Goal: Transaction & Acquisition: Purchase product/service

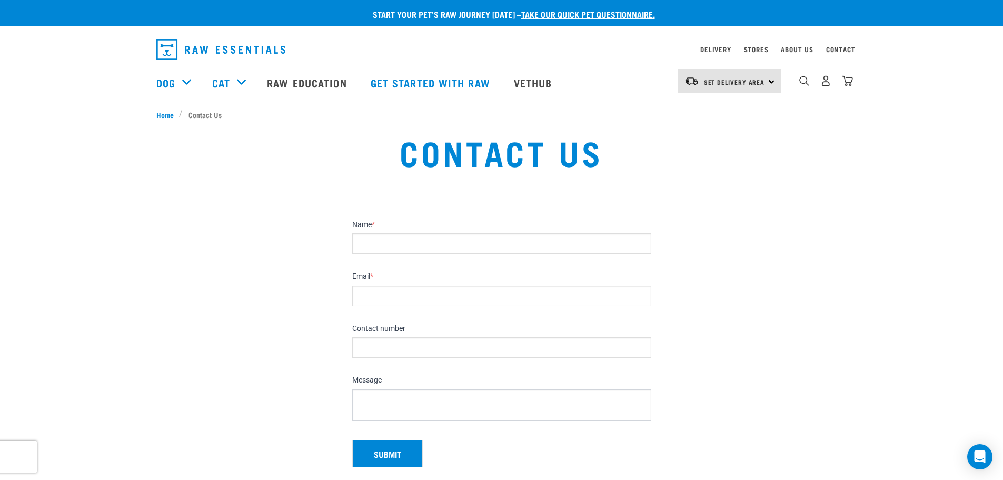
click at [411, 246] on input "Name *" at bounding box center [501, 243] width 299 height 21
type input "Glenda M McLeod"
type input "glenda@glendamcleod.co.nz"
type input "021372664"
click at [384, 245] on input "Glenda M McLeod" at bounding box center [501, 243] width 299 height 21
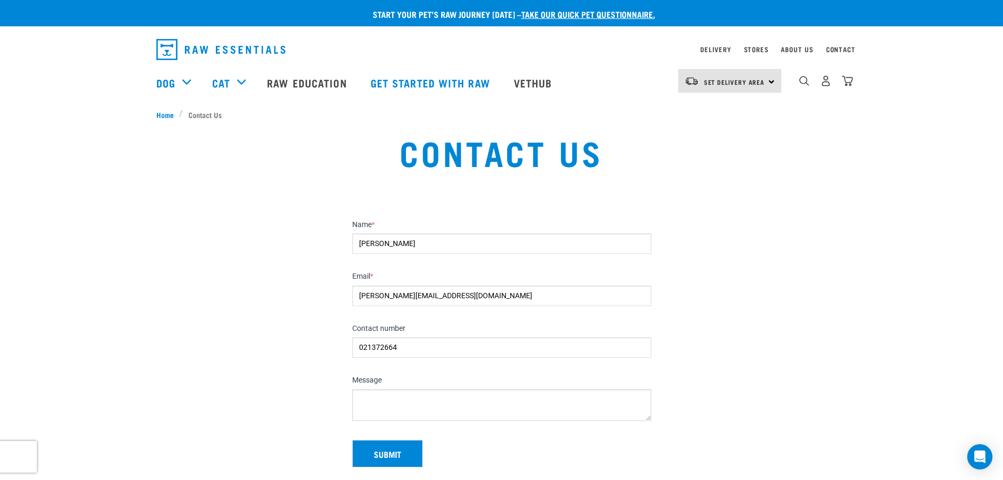
type input "Glenda McLeod"
click at [415, 398] on textarea "Message" at bounding box center [501, 405] width 299 height 32
drag, startPoint x: 765, startPoint y: 84, endPoint x: 764, endPoint y: 89, distance: 5.8
click at [764, 84] on div "Set Delivery Area North Island South Island" at bounding box center [729, 81] width 103 height 24
click at [750, 109] on link "[GEOGRAPHIC_DATA]" at bounding box center [728, 110] width 101 height 23
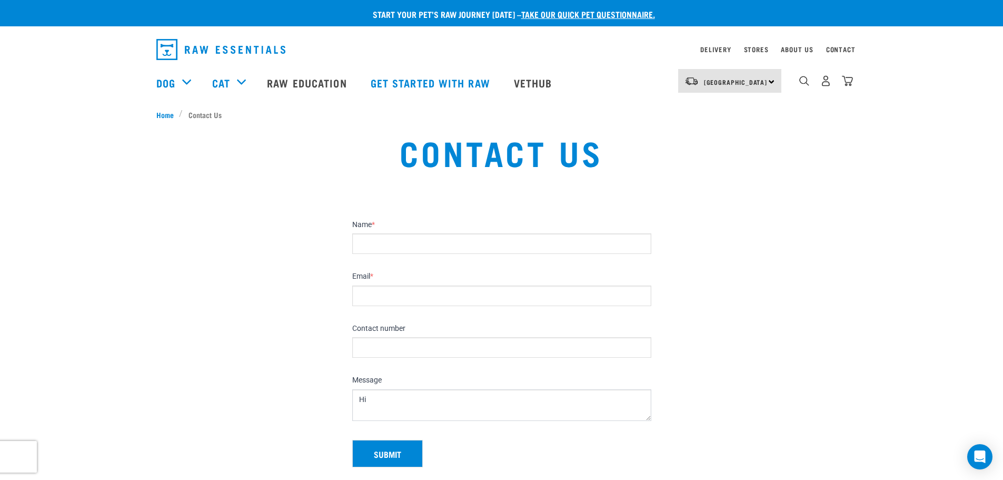
scroll to position [6, 0]
click at [568, 417] on textarea "Hi Can you please tell me the shipping cost for 1 bulk box of" at bounding box center [501, 405] width 299 height 32
type textarea "Hi Can you please tell me the shipping cost for 1 bulk box of 24 bags of vensio…"
click at [396, 448] on button "Submit" at bounding box center [387, 453] width 71 height 27
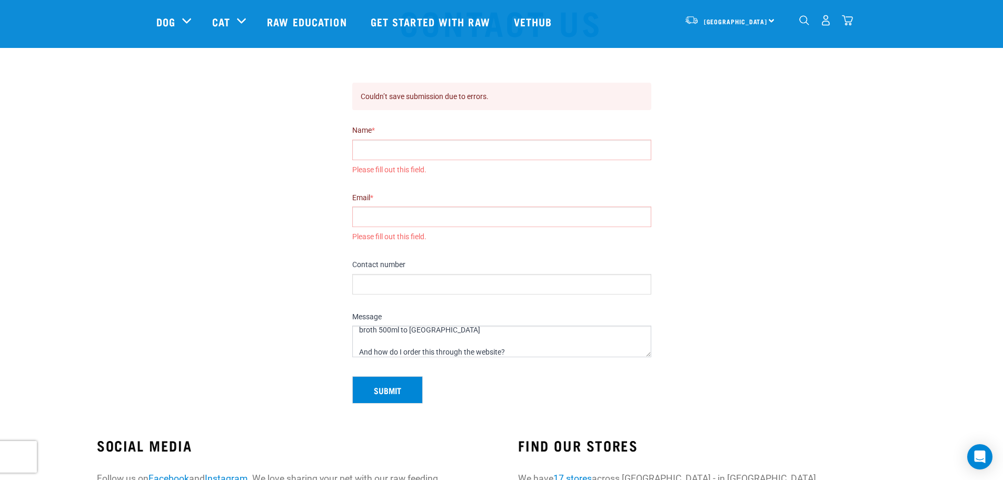
scroll to position [0, 0]
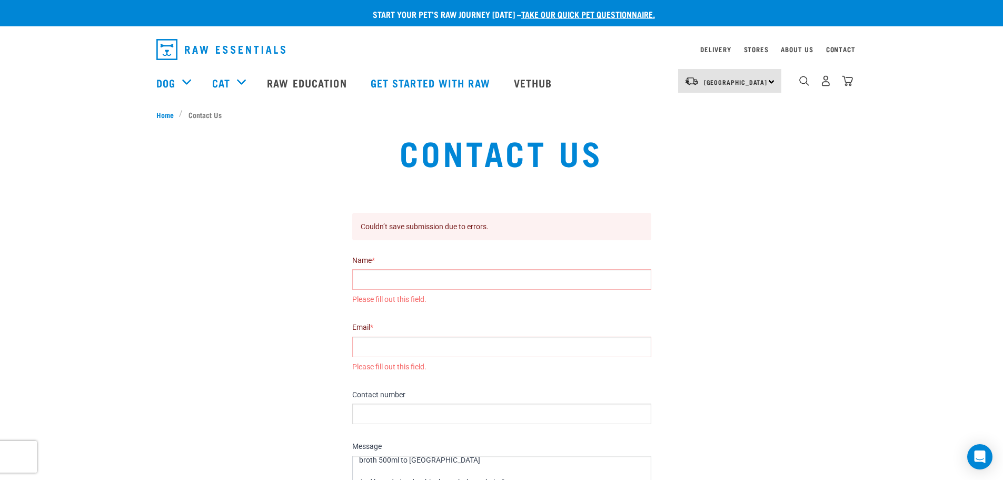
click at [381, 282] on input "Name *" at bounding box center [501, 279] width 299 height 21
type input "Glenda M McLeod"
type input "glenda@glendamcleod.co.nz"
type input "021372664"
click at [384, 276] on input "Glenda M McLeod" at bounding box center [501, 279] width 299 height 21
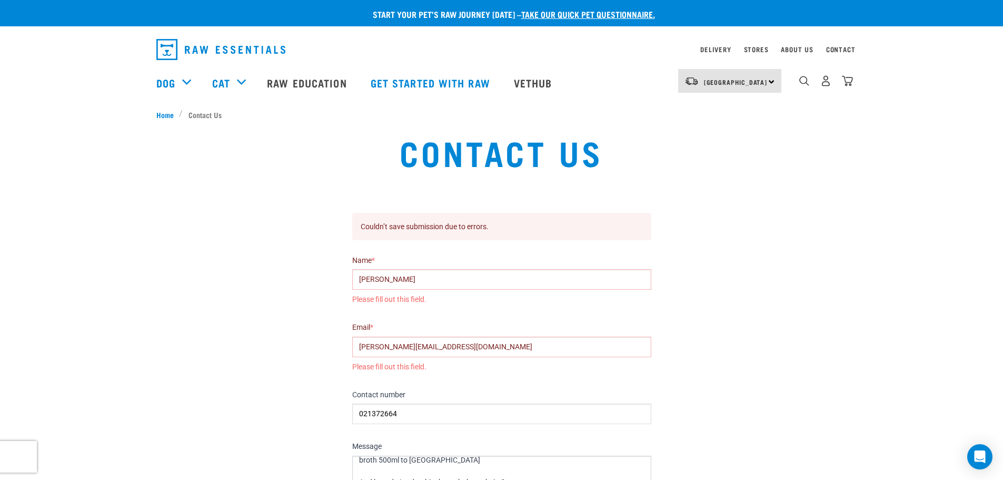
click at [441, 311] on div "Name * Glenda McLeod Please fill out this field." at bounding box center [501, 281] width 307 height 67
click at [460, 370] on div "Please fill out this field." at bounding box center [501, 366] width 299 height 11
click at [443, 277] on input "Glenda McLeod" at bounding box center [501, 279] width 299 height 21
type input "G"
type input "Glenda McLeod"
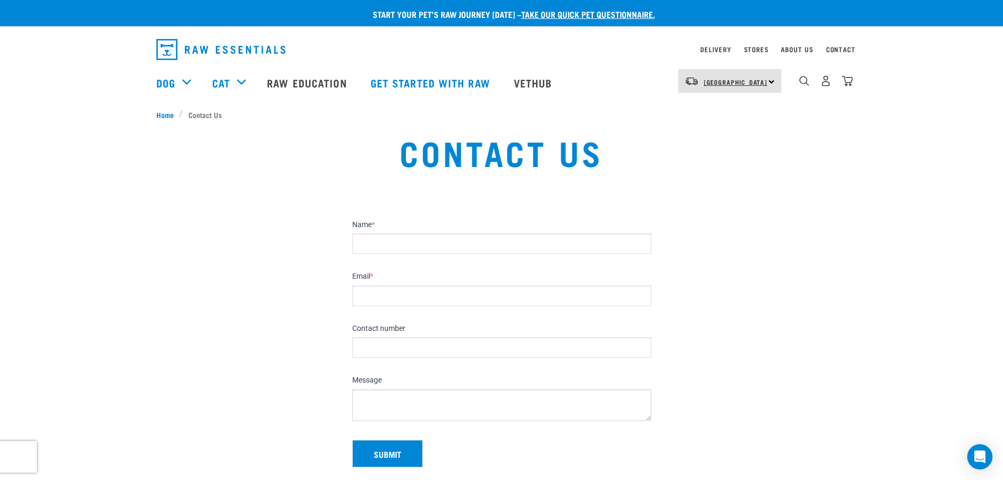
click at [741, 89] on link "[GEOGRAPHIC_DATA]" at bounding box center [736, 82] width 64 height 17
click at [737, 106] on link "[GEOGRAPHIC_DATA]" at bounding box center [728, 110] width 101 height 23
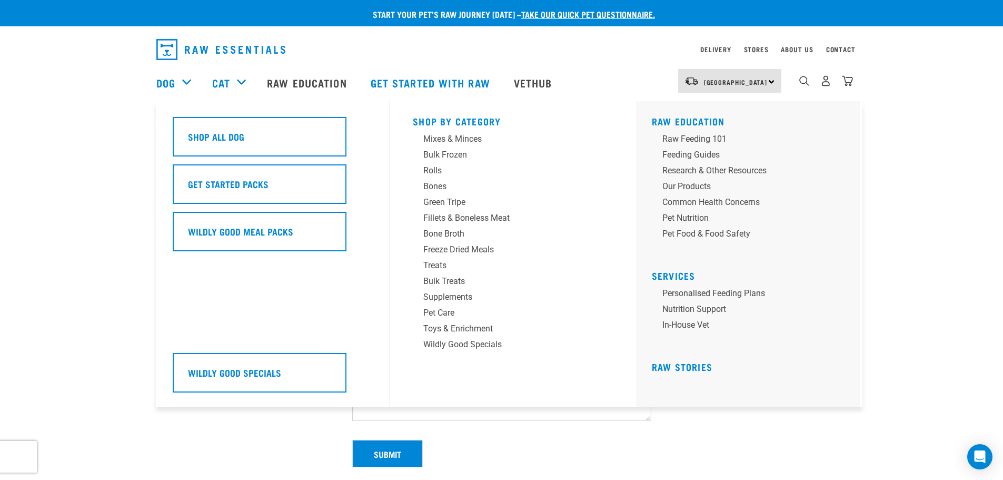
drag, startPoint x: 0, startPoint y: 0, endPoint x: 183, endPoint y: 82, distance: 200.1
click at [183, 82] on div "Dog" at bounding box center [178, 83] width 45 height 42
click at [435, 232] on div "Bone Broth" at bounding box center [505, 233] width 164 height 13
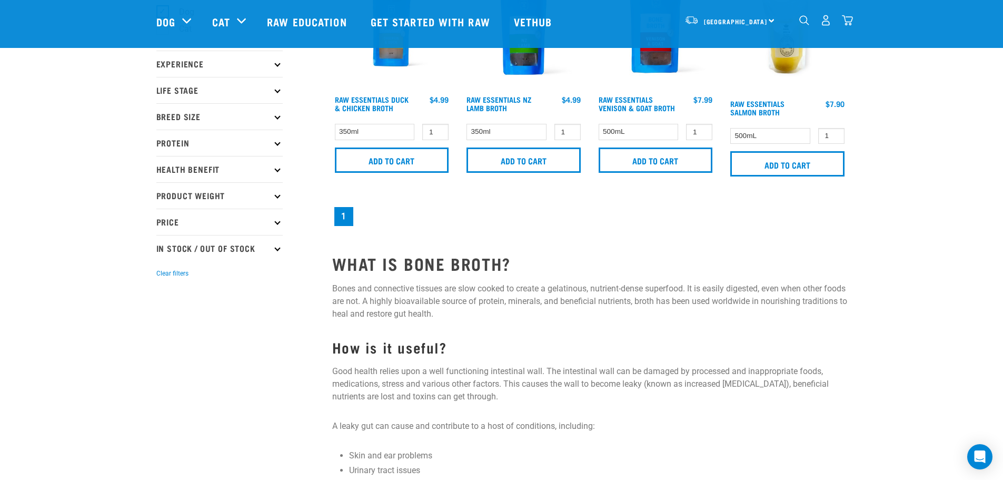
scroll to position [105, 0]
click at [701, 127] on input "2" at bounding box center [699, 131] width 26 height 16
click at [701, 127] on input "3" at bounding box center [699, 131] width 26 height 16
click at [701, 127] on input "4" at bounding box center [699, 131] width 26 height 16
click at [701, 127] on input "5" at bounding box center [699, 131] width 26 height 16
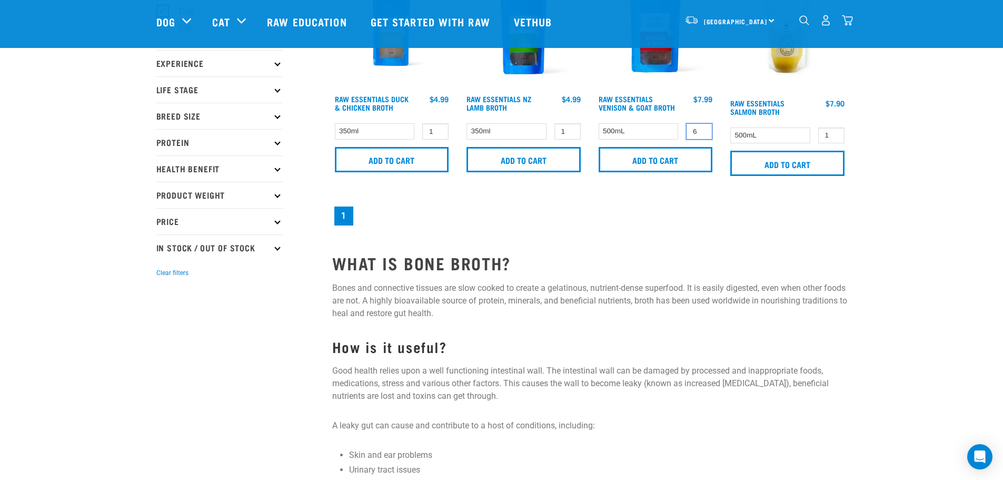
click at [701, 127] on input "6" at bounding box center [699, 131] width 26 height 16
click at [701, 127] on input "7" at bounding box center [699, 131] width 26 height 16
click at [701, 127] on input "8" at bounding box center [699, 131] width 26 height 16
click at [701, 127] on input "9" at bounding box center [699, 131] width 26 height 16
click at [701, 127] on input "10" at bounding box center [699, 131] width 26 height 16
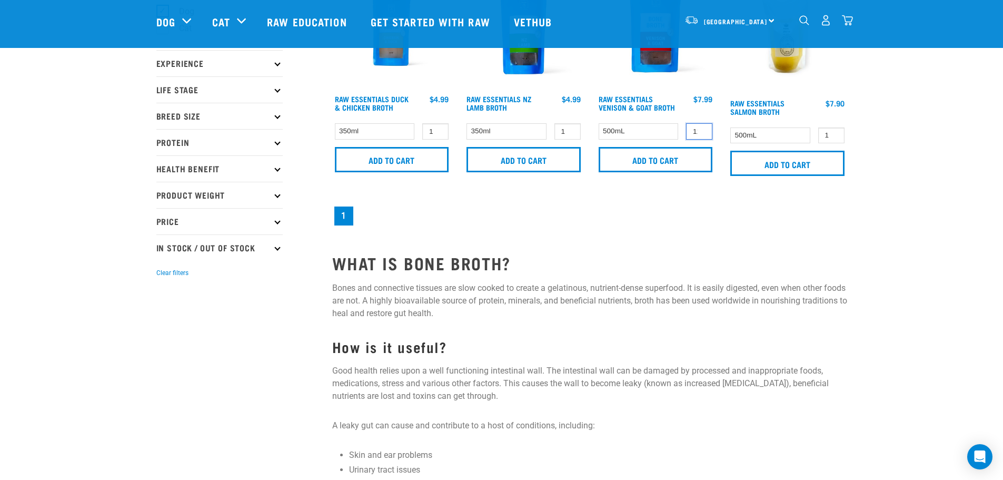
click at [701, 127] on input "11" at bounding box center [699, 131] width 26 height 16
click at [701, 127] on input "12" at bounding box center [699, 131] width 26 height 16
click at [701, 127] on input "13" at bounding box center [699, 131] width 26 height 16
click at [701, 127] on input "14" at bounding box center [699, 131] width 26 height 16
click at [701, 127] on input "15" at bounding box center [699, 131] width 26 height 16
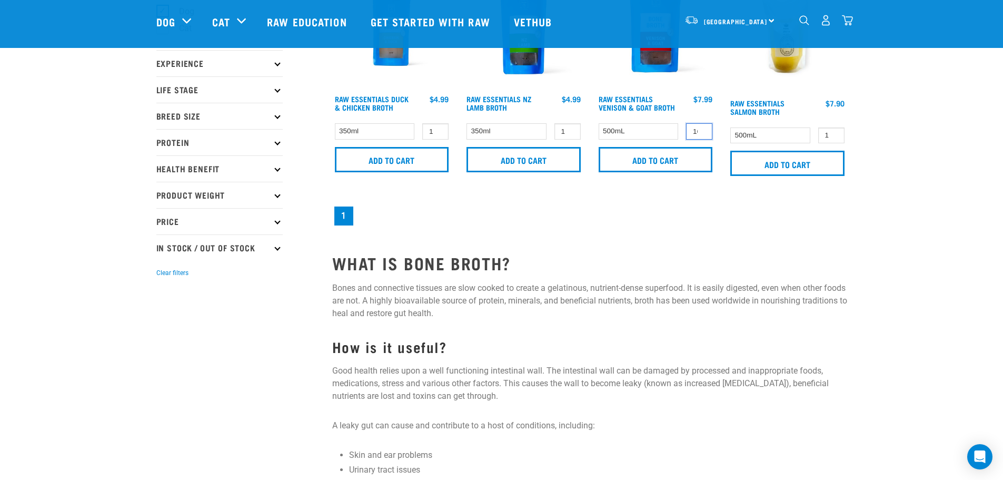
click at [701, 127] on input "16" at bounding box center [699, 131] width 26 height 16
click at [701, 127] on input "17" at bounding box center [699, 131] width 26 height 16
click at [701, 127] on input "18" at bounding box center [699, 131] width 26 height 16
click at [701, 127] on input "19" at bounding box center [699, 131] width 26 height 16
click at [701, 126] on input "19" at bounding box center [699, 131] width 26 height 16
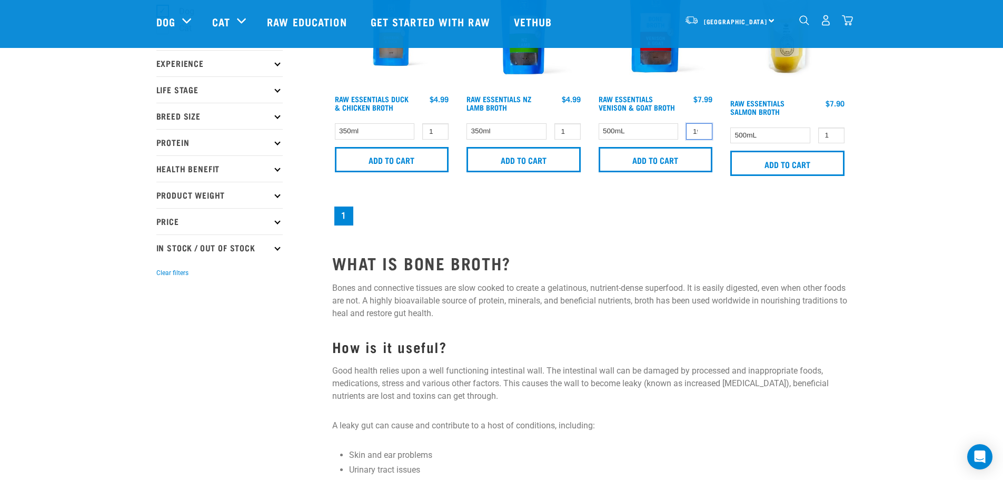
click at [701, 126] on input "19" at bounding box center [699, 131] width 26 height 16
click at [700, 127] on input "20" at bounding box center [699, 131] width 26 height 16
click at [700, 127] on input "21" at bounding box center [699, 131] width 26 height 16
click at [700, 127] on input "22" at bounding box center [699, 131] width 26 height 16
click at [700, 127] on input "23" at bounding box center [699, 131] width 26 height 16
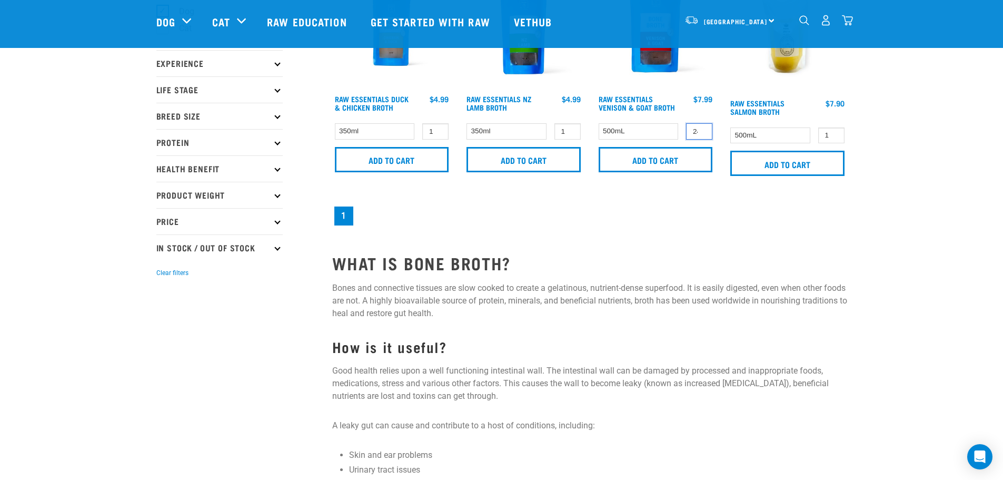
type input "24"
click at [700, 127] on input "24" at bounding box center [699, 131] width 26 height 16
click at [648, 158] on input "Add to cart" at bounding box center [656, 159] width 114 height 25
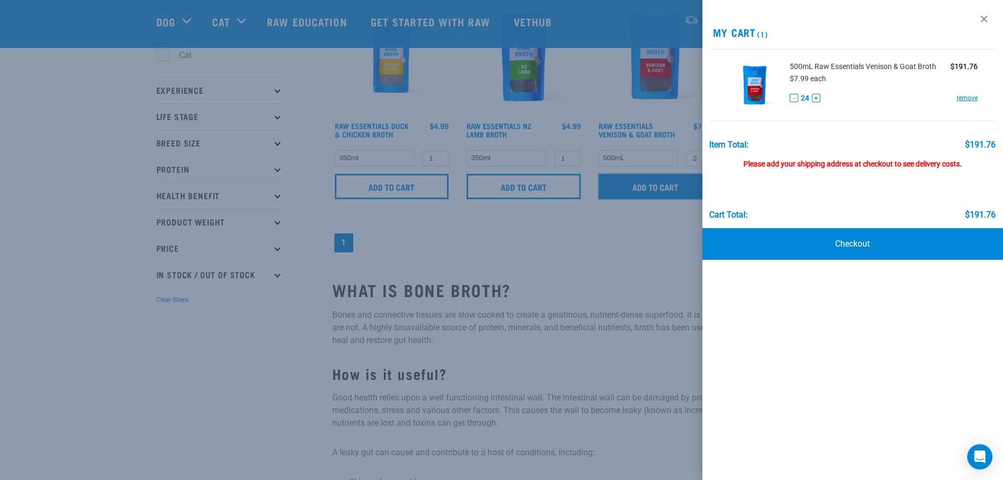
scroll to position [53, 0]
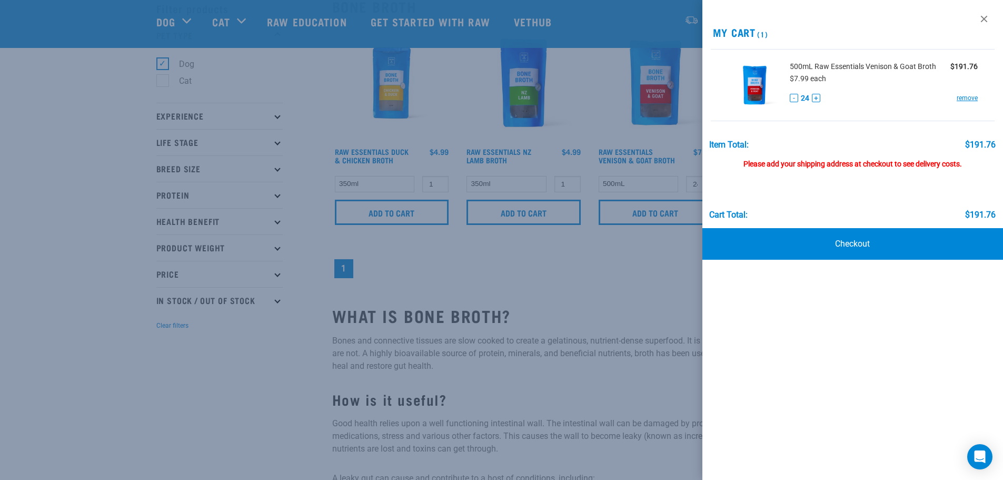
click at [803, 164] on div "Please add your shipping address at checkout to see delivery costs." at bounding box center [852, 158] width 286 height 19
click at [865, 251] on link "Checkout" at bounding box center [852, 244] width 301 height 32
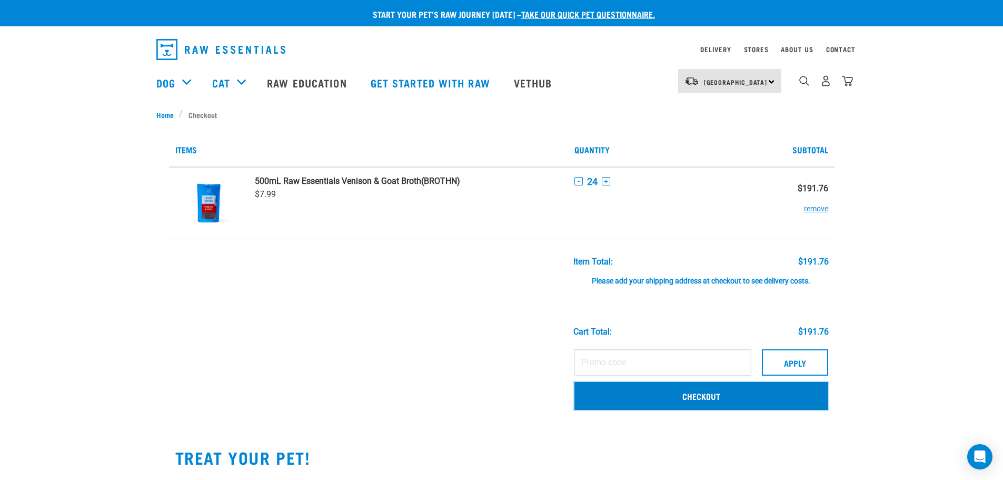
click at [743, 390] on link "Checkout" at bounding box center [701, 395] width 254 height 27
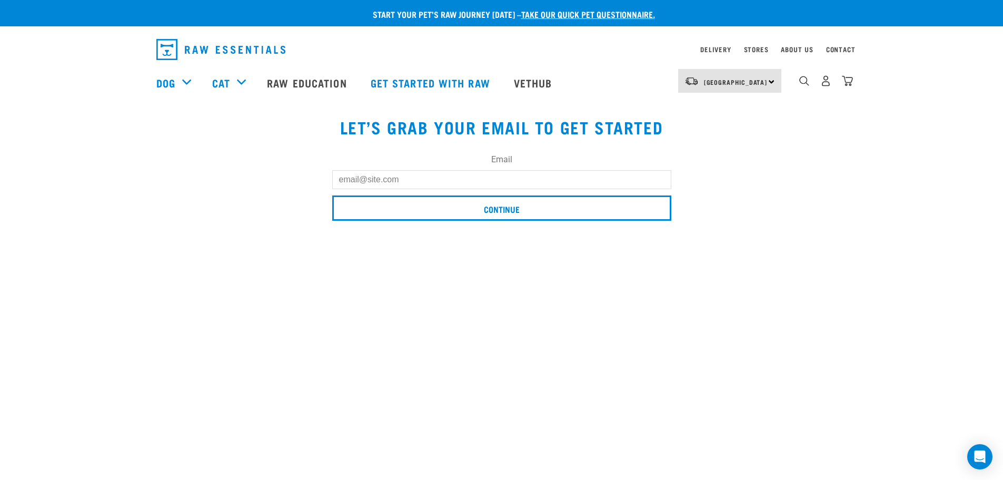
click at [396, 179] on input "Email" at bounding box center [501, 179] width 339 height 19
type input "[PERSON_NAME][EMAIL_ADDRESS][DOMAIN_NAME]"
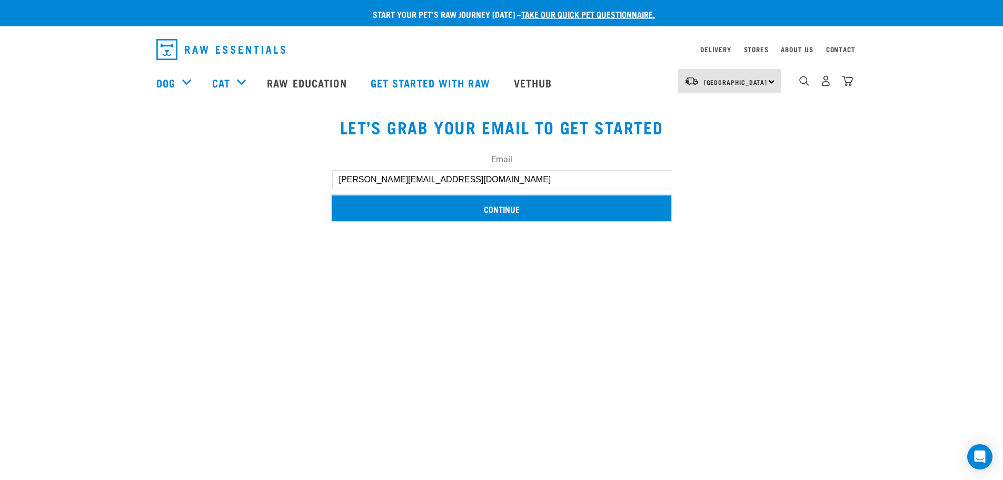
click at [514, 209] on input "Continue" at bounding box center [501, 207] width 339 height 25
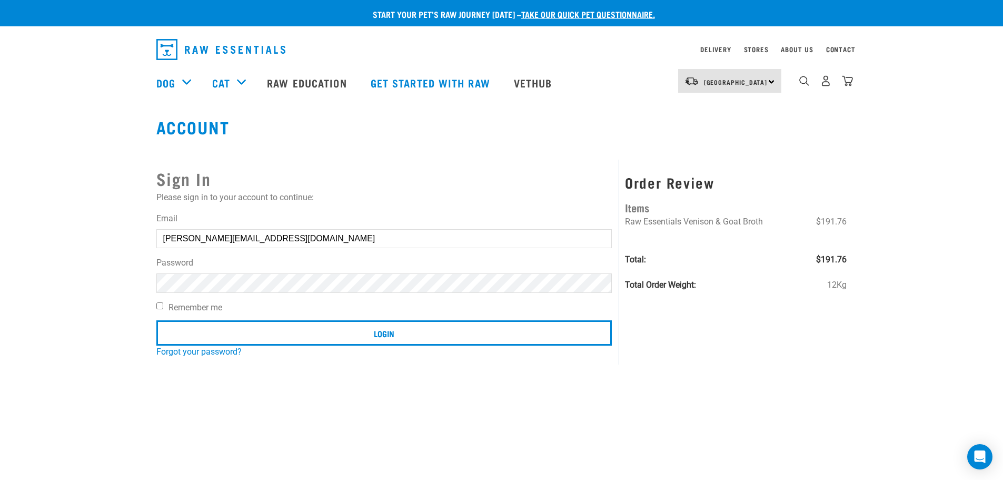
click at [159, 302] on input "Remember me" at bounding box center [159, 305] width 7 height 7
checkbox input "true"
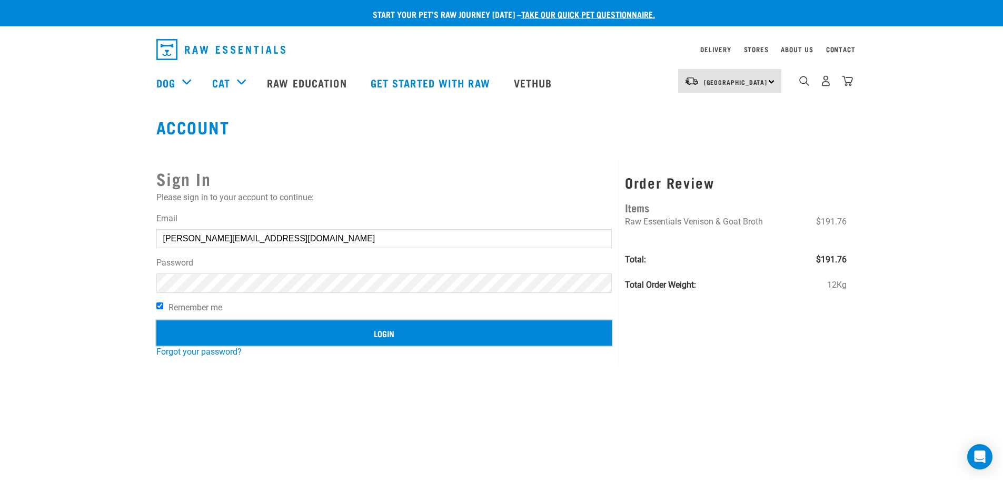
click at [379, 334] on input "Login" at bounding box center [384, 332] width 456 height 25
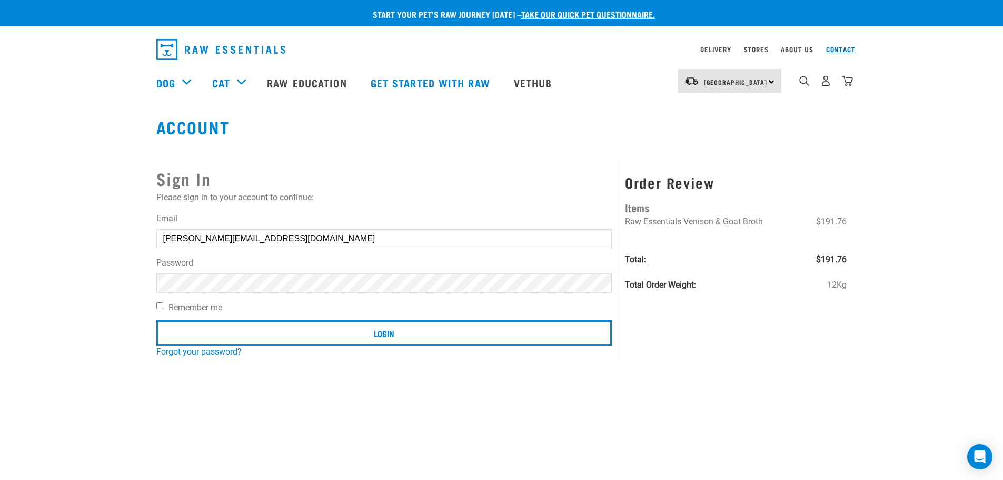
click at [845, 51] on link "Contact" at bounding box center [840, 49] width 29 height 4
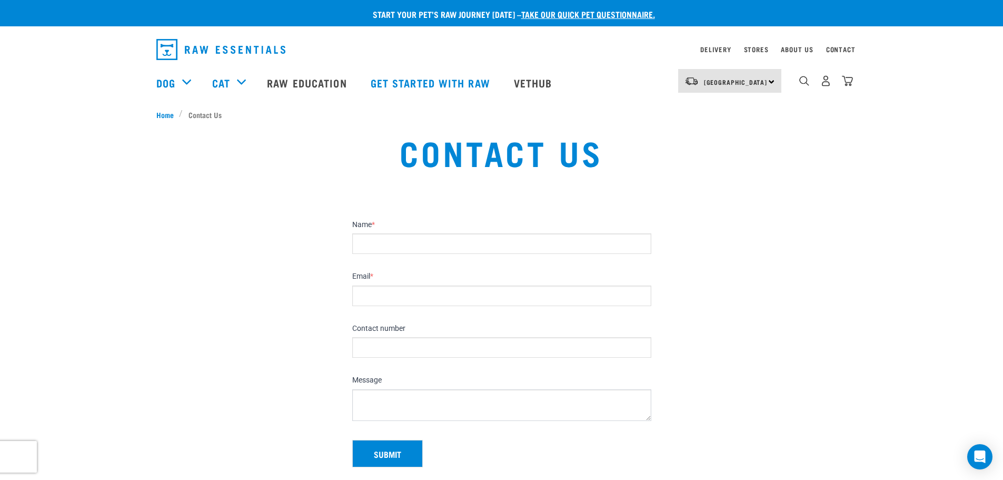
click at [441, 247] on input "Name *" at bounding box center [501, 243] width 299 height 21
type input "Glenda M McLeod"
type input "glenda@glendamcleod.co.nz"
type input "021372664"
click at [432, 395] on textarea "Message" at bounding box center [501, 405] width 299 height 32
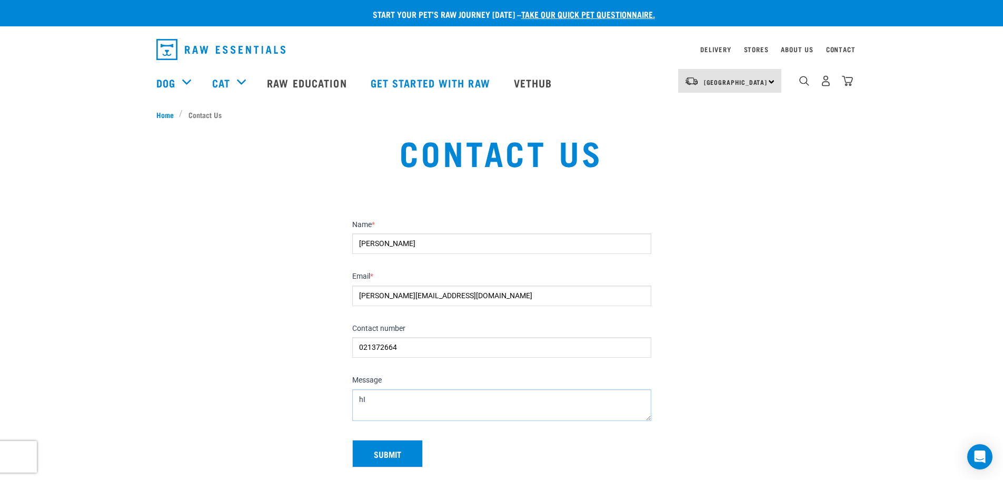
type textarea "h"
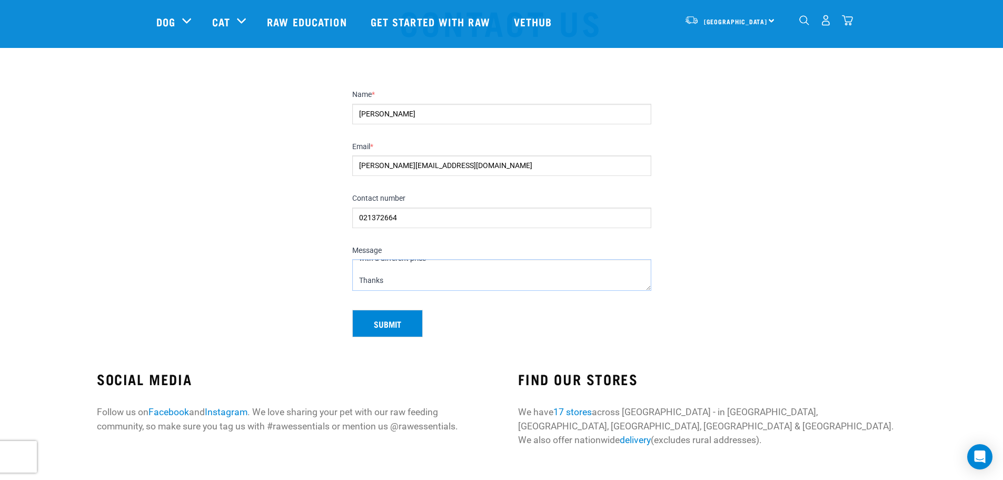
scroll to position [105, 0]
type textarea "Hi I'm interested in buying a bulk box of 24 bags of vension and goat broth 500…"
click at [406, 325] on button "Submit" at bounding box center [387, 323] width 71 height 27
